Goal: Information Seeking & Learning: Learn about a topic

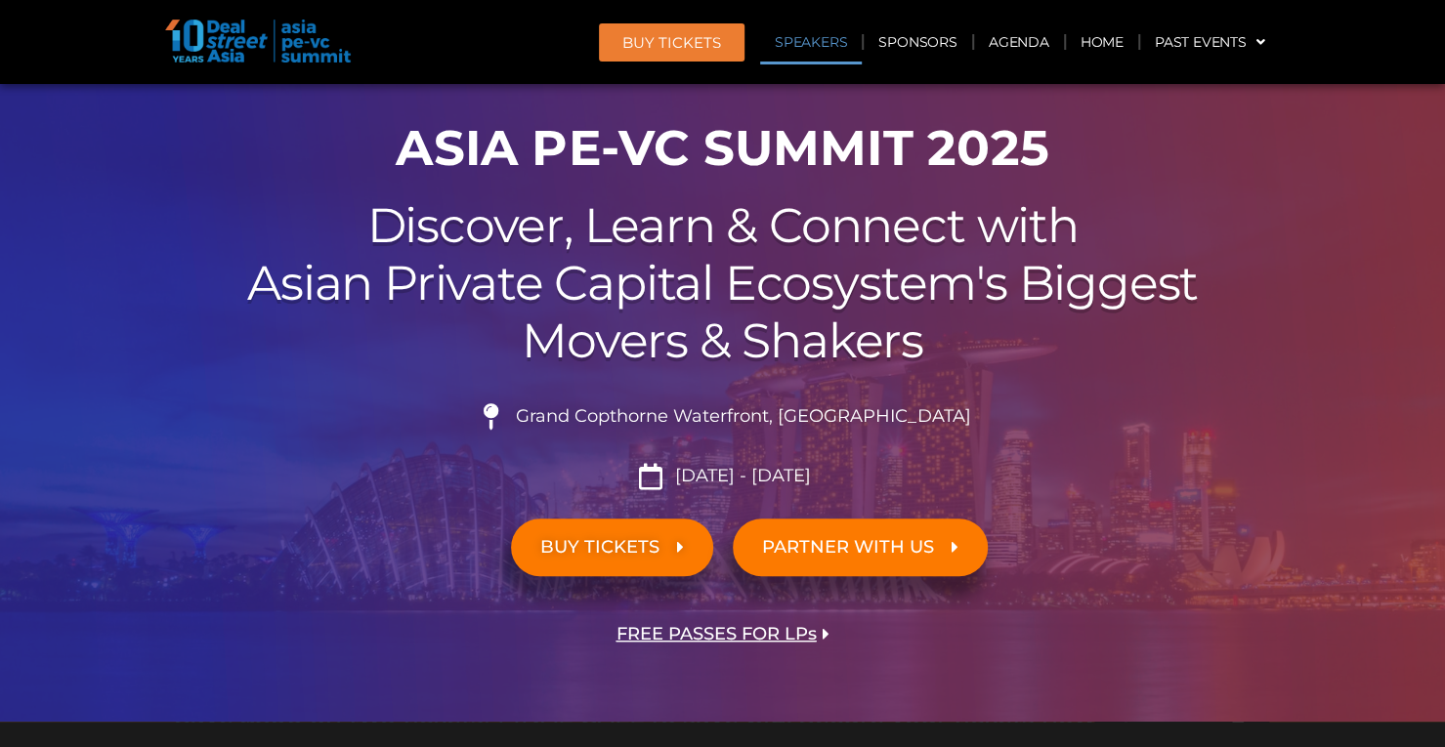
scroll to position [92, 0]
click at [1024, 44] on link "Agenda" at bounding box center [1019, 42] width 90 height 45
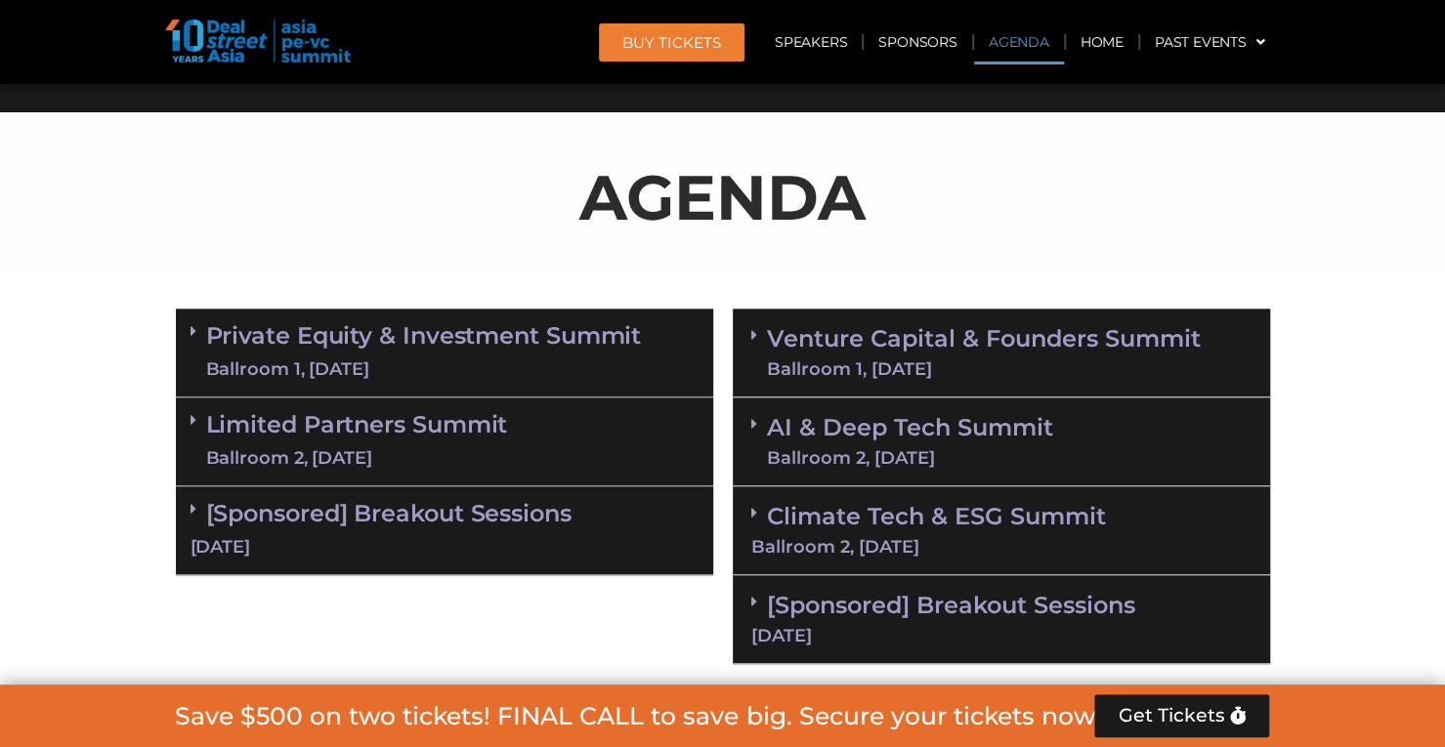
scroll to position [1039, 0]
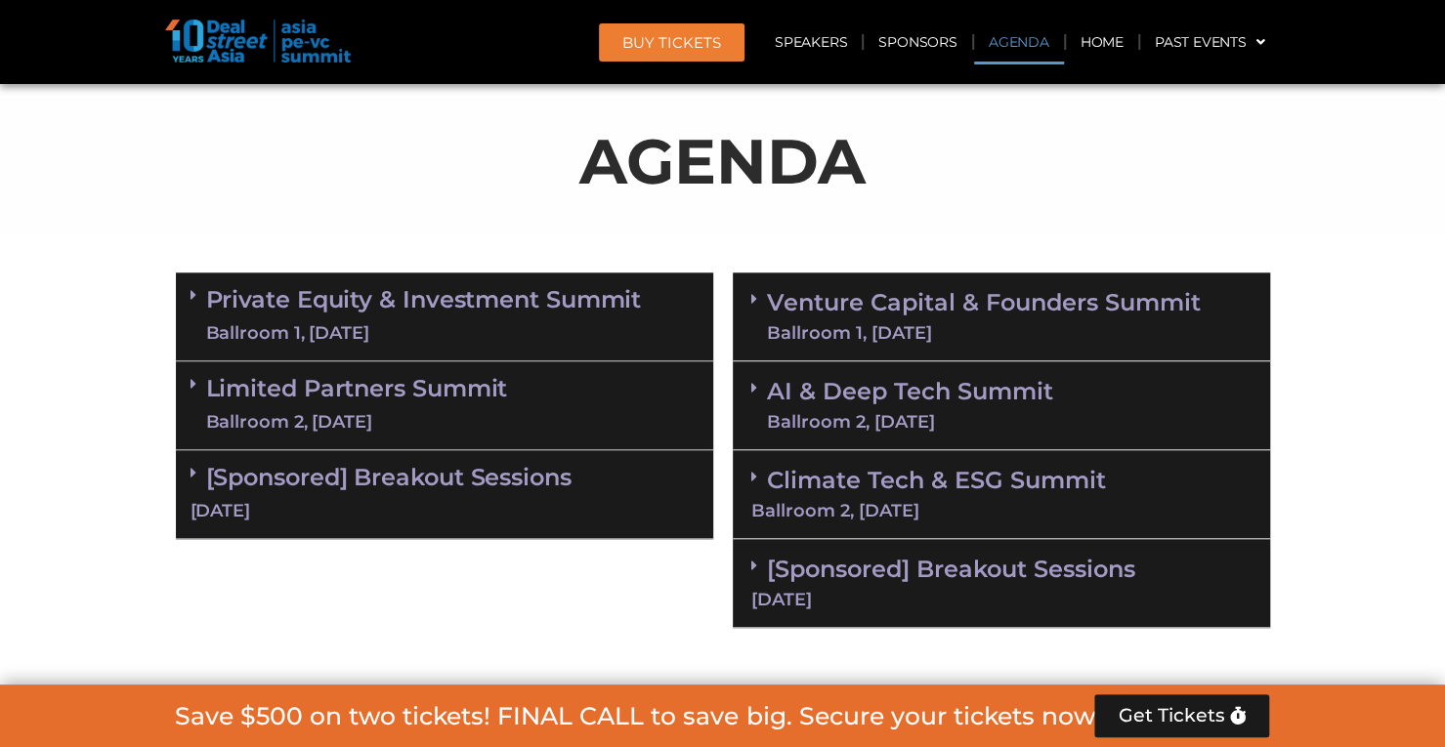
click at [912, 507] on div "Ballroom 2, [DATE]" at bounding box center [1001, 511] width 500 height 18
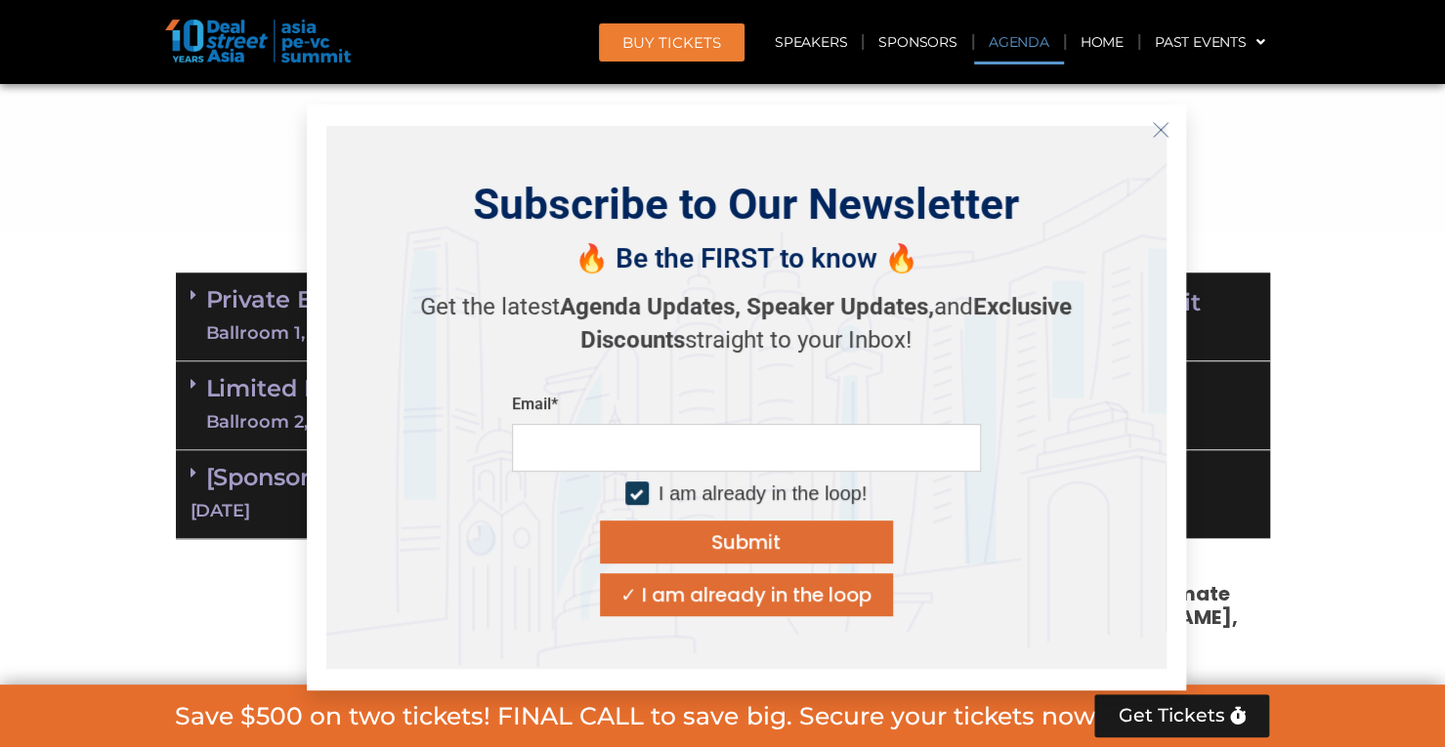
scroll to position [1828, 0]
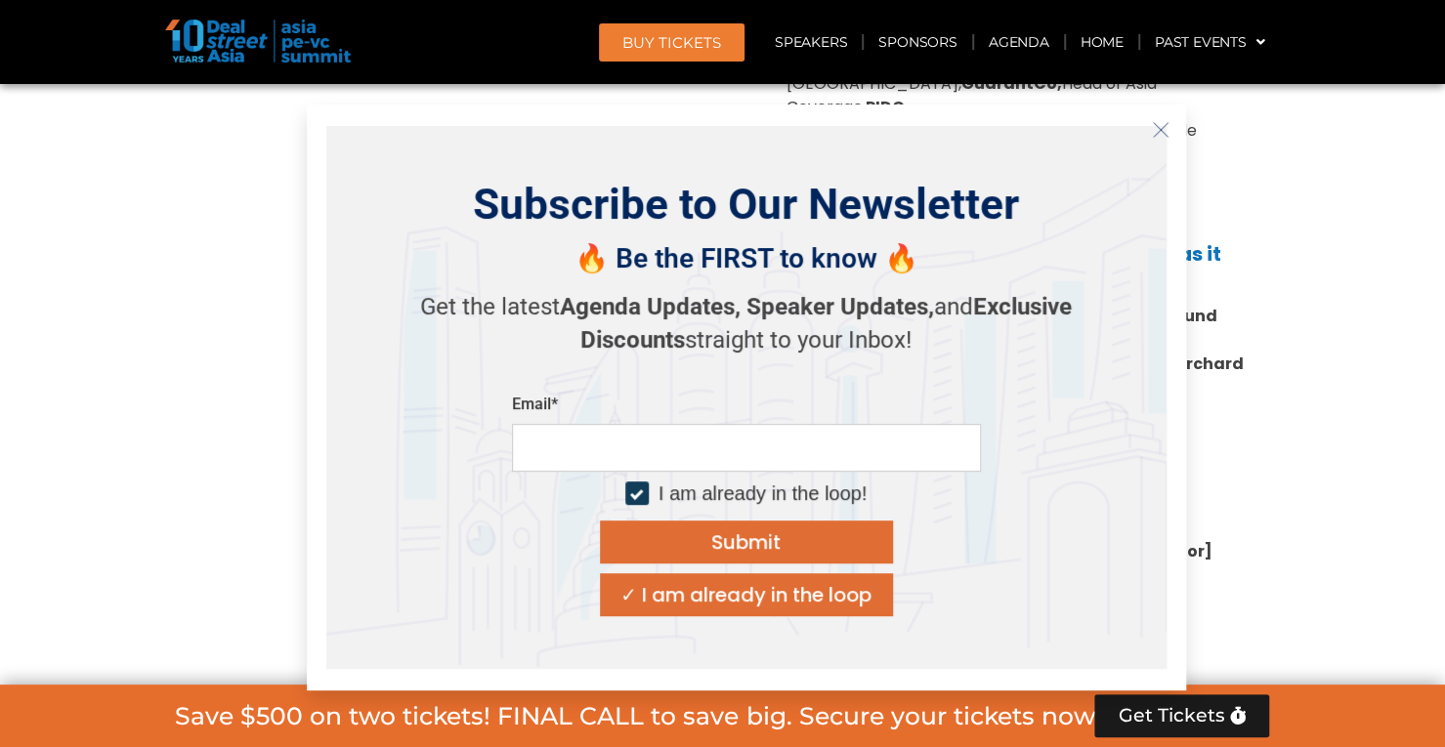
click at [1158, 123] on icon "Close" at bounding box center [1161, 130] width 18 height 18
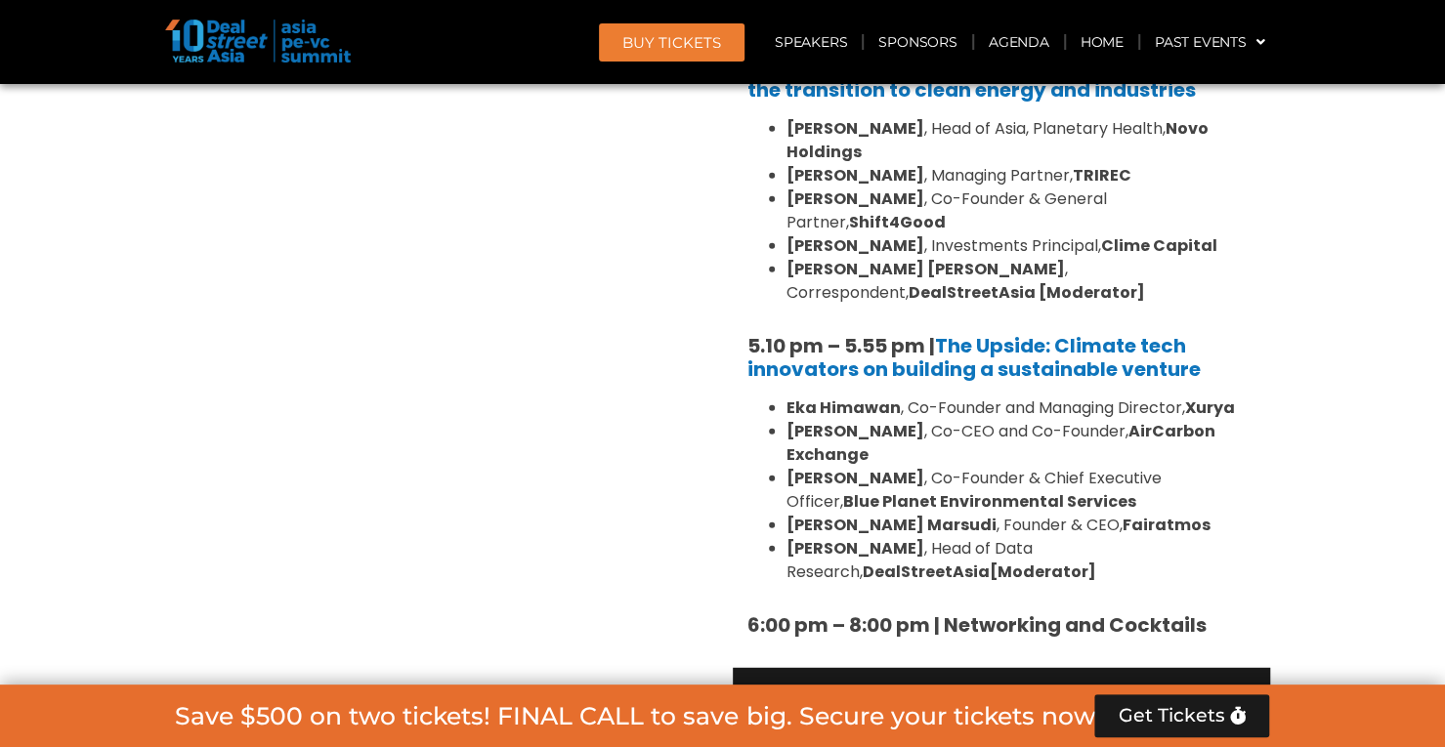
scroll to position [2675, 0]
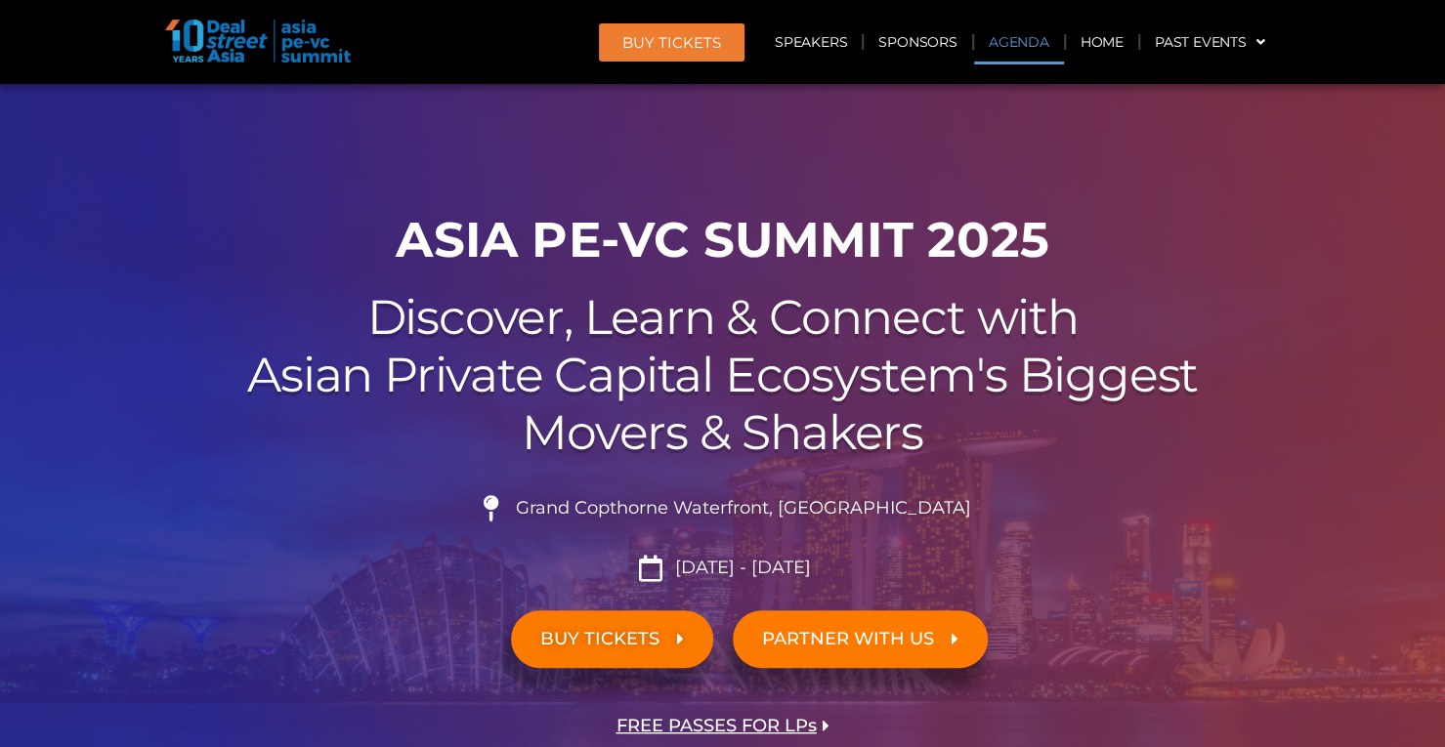
click at [1003, 42] on link "Agenda" at bounding box center [1019, 42] width 90 height 45
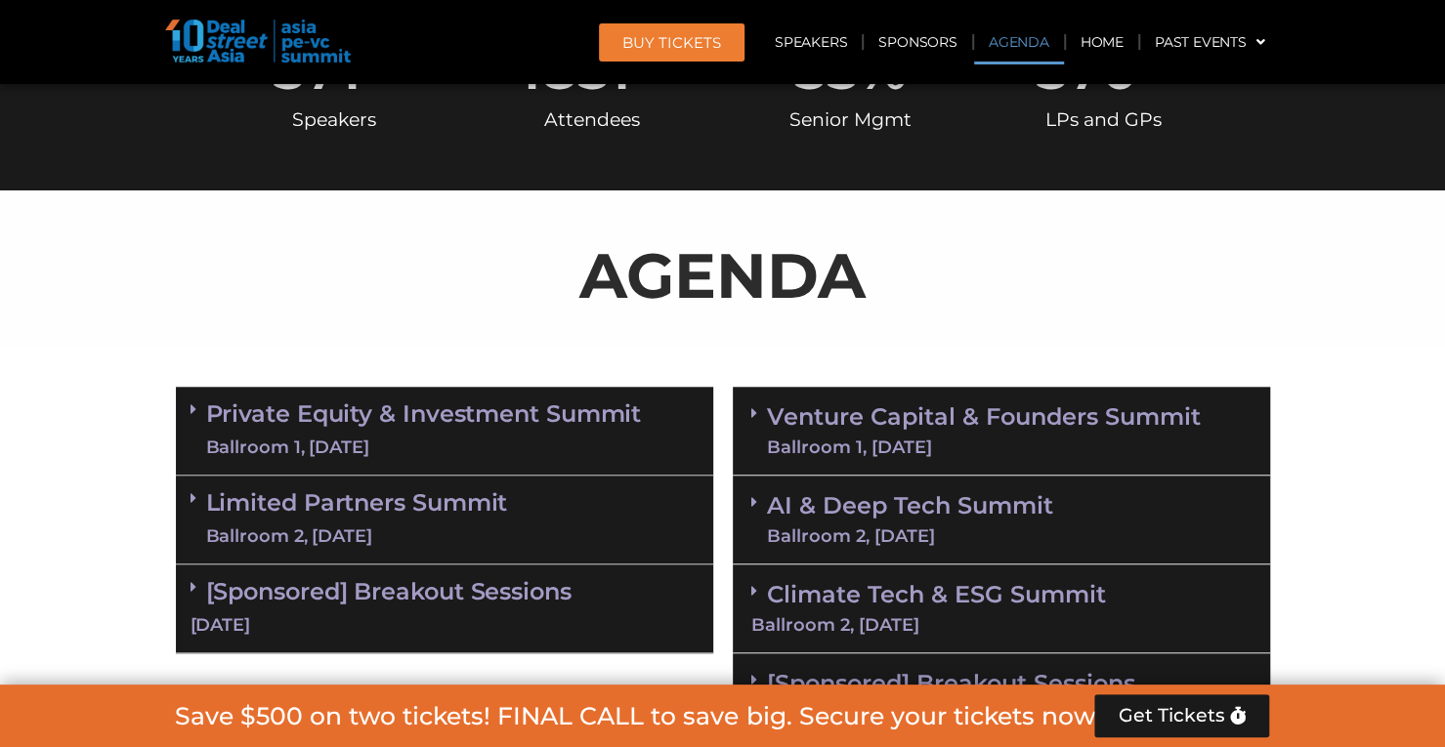
scroll to position [1039, 0]
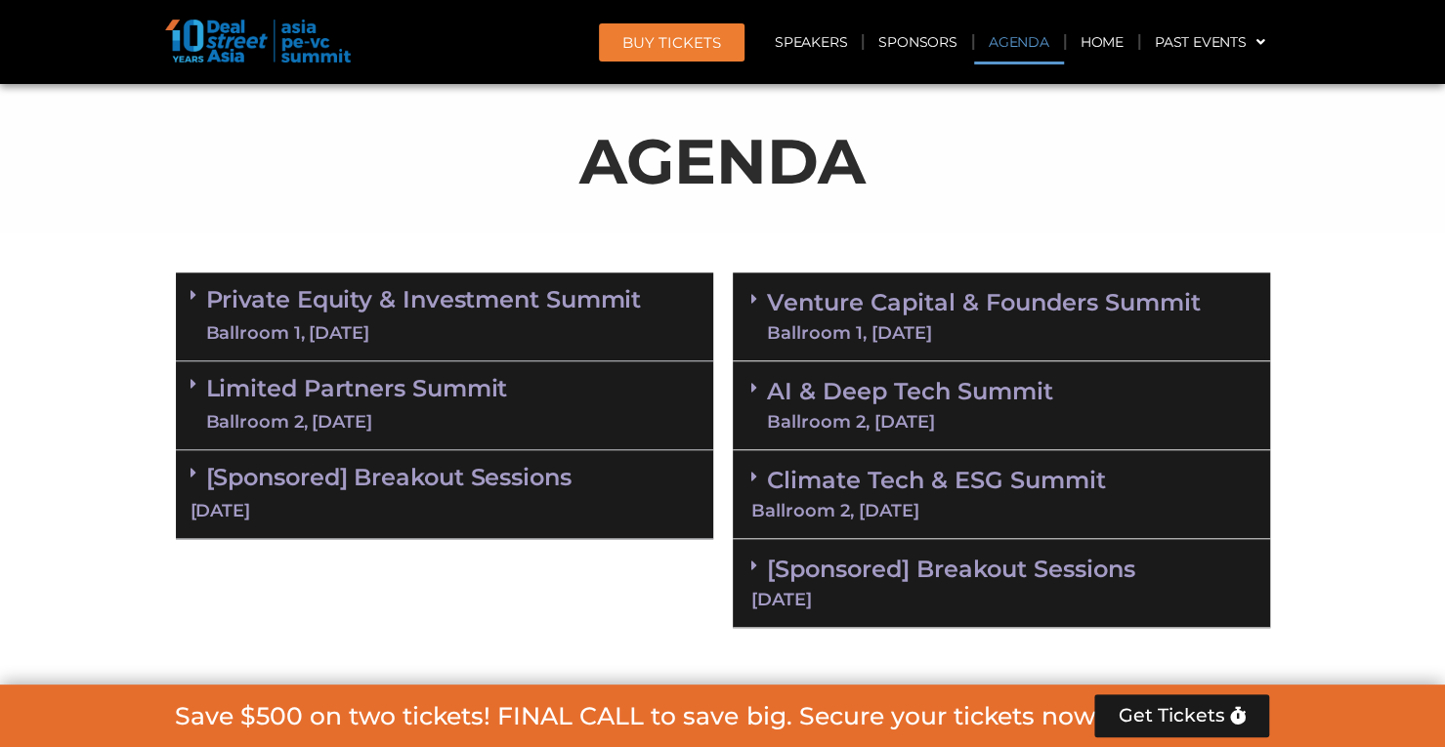
click at [974, 296] on link "Venture Capital & Founders​ Summit Ballroom 1, [DATE]" at bounding box center [984, 316] width 434 height 51
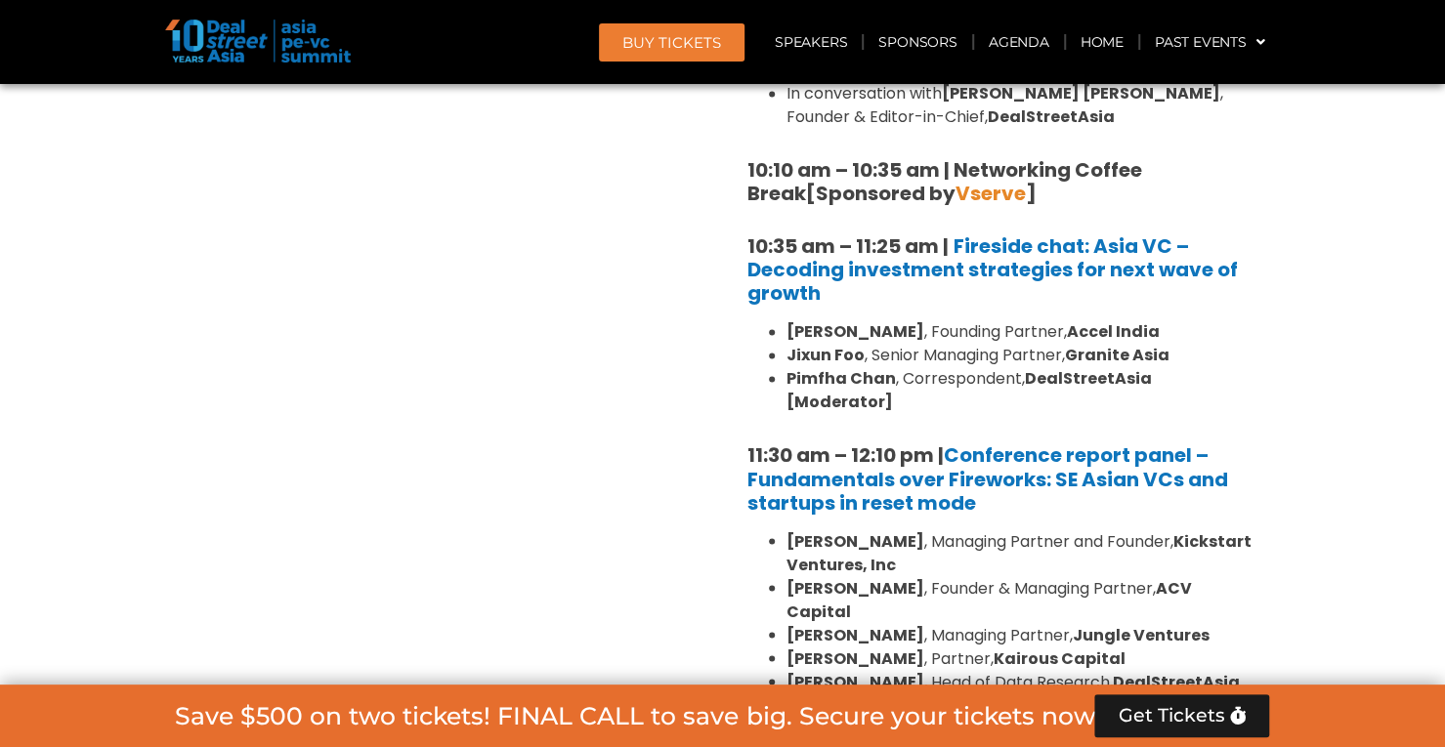
scroll to position [1693, 0]
